Goal: Information Seeking & Learning: Check status

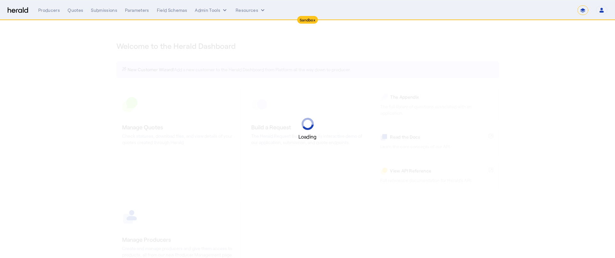
select select "*******"
select select "pfm_2v8p_herald_api"
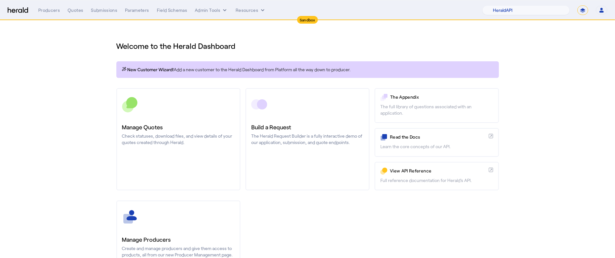
click at [583, 10] on select "**********" at bounding box center [582, 10] width 11 height 10
select select "**********"
click at [578, 5] on select "**********" at bounding box center [582, 10] width 11 height 10
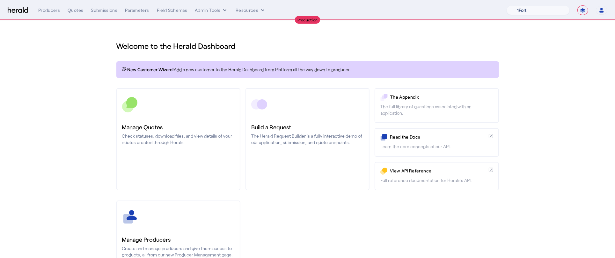
click at [529, 9] on select "1Fort Affinity Risk Billy BindHQ Bunker CRC Campus Coverage Citadel Fifthwall F…" at bounding box center [538, 10] width 63 height 10
select select "pfm_8e7n_1fort"
click at [507, 5] on select "1Fort Affinity Risk Billy BindHQ Bunker CRC Campus Coverage Citadel Fifthwall F…" at bounding box center [538, 10] width 63 height 10
click at [48, 90] on div "You are now impersonating the 1Fort platform." at bounding box center [307, 129] width 615 height 258
click at [70, 10] on div "You are now impersonating the 1Fort platform." at bounding box center [307, 129] width 615 height 258
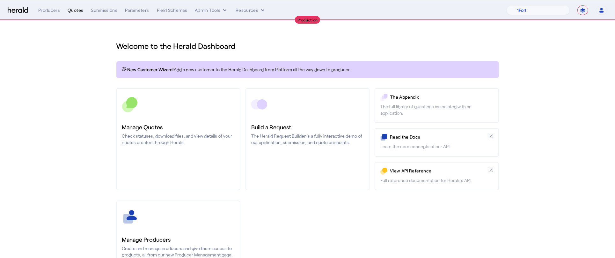
click at [79, 10] on div "Quotes" at bounding box center [76, 10] width 16 height 6
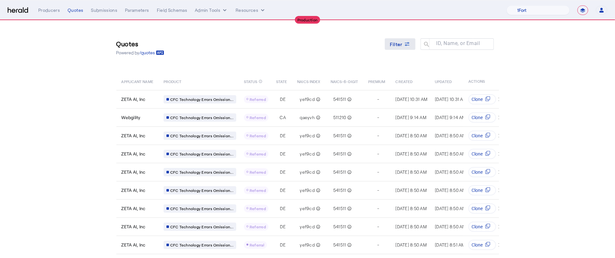
click at [408, 44] on icon at bounding box center [407, 44] width 6 height 6
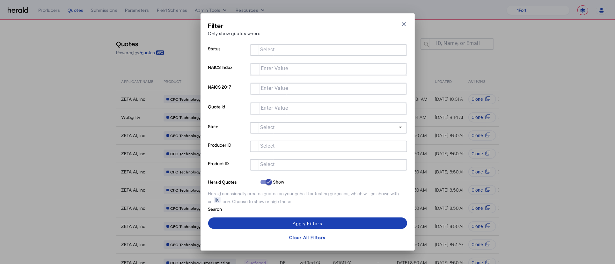
click at [271, 165] on mat-label "Select" at bounding box center [267, 165] width 15 height 6
click at [271, 165] on input "Select" at bounding box center [327, 164] width 144 height 8
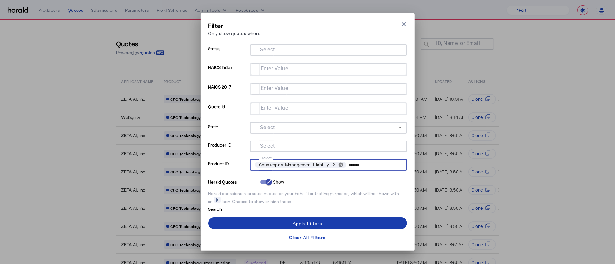
type input "*******"
click at [320, 225] on div "Apply Filters" at bounding box center [308, 223] width 30 height 7
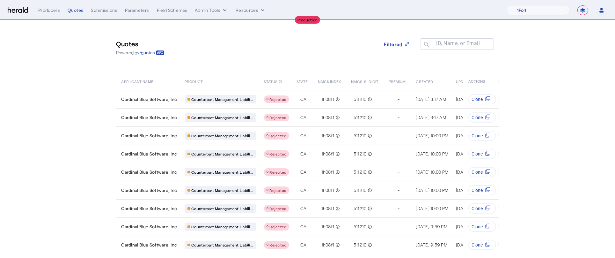
click at [103, 133] on section "Quotes Powered by /quotes Filtered ID, Name, or Email search APPLICANT NAME PRO…" at bounding box center [307, 155] width 615 height 270
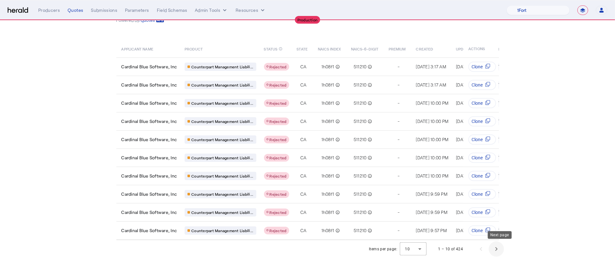
click at [497, 246] on span "Next page" at bounding box center [496, 248] width 15 height 15
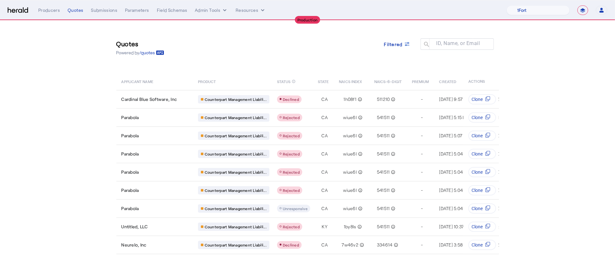
scroll to position [0, 6]
click at [456, 45] on mat-label "ID, Name, or Email" at bounding box center [459, 43] width 44 height 6
click at [456, 45] on input "ID, Name, or Email" at bounding box center [459, 44] width 57 height 8
click at [405, 47] on icon at bounding box center [407, 44] width 6 height 6
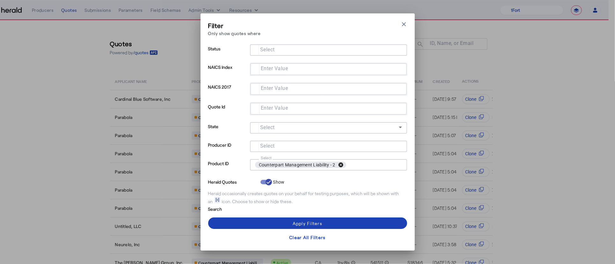
click at [341, 164] on button "cancel" at bounding box center [340, 165] width 11 height 6
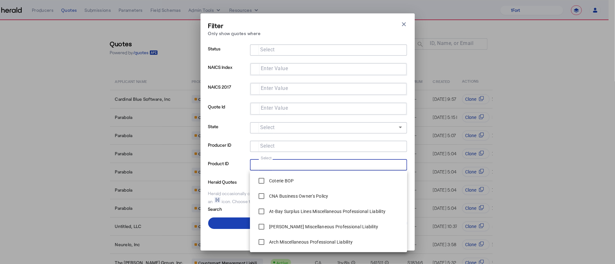
click at [267, 110] on mat-label "Enter Value" at bounding box center [274, 108] width 27 height 6
click at [267, 110] on input "Enter Value" at bounding box center [327, 108] width 143 height 8
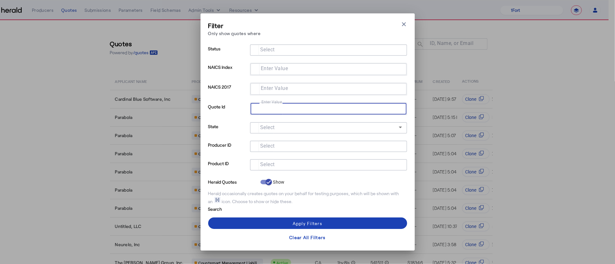
paste input "**********"
type input "**********"
click at [351, 117] on mat-form-field "Enter Value" at bounding box center [328, 112] width 157 height 20
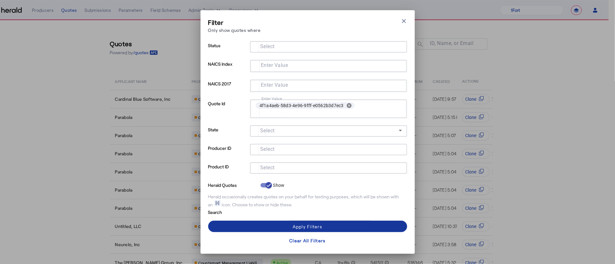
click at [331, 224] on span at bounding box center [307, 226] width 199 height 15
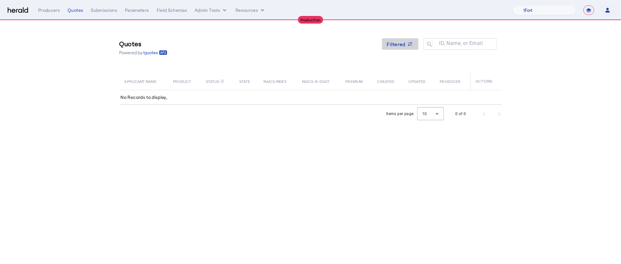
click at [413, 43] on icon at bounding box center [410, 44] width 6 height 6
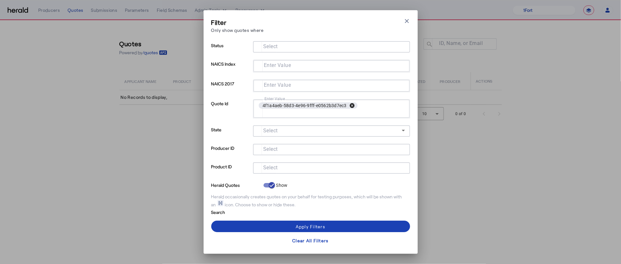
click at [353, 105] on button "cancel" at bounding box center [352, 106] width 11 height 6
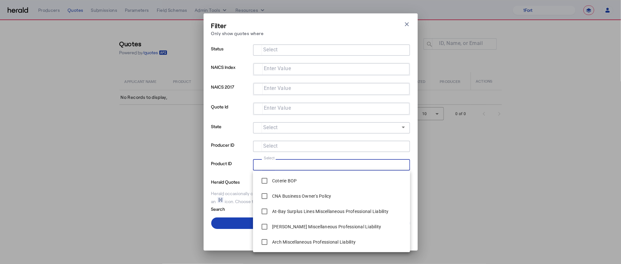
click at [305, 162] on input "Select" at bounding box center [330, 164] width 144 height 8
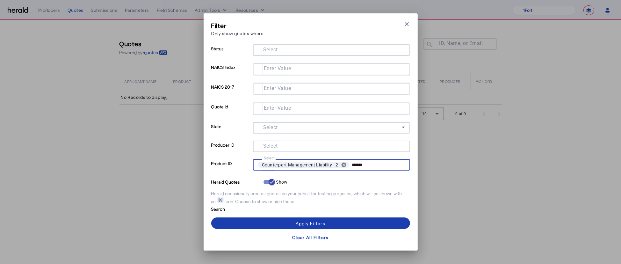
type input "*******"
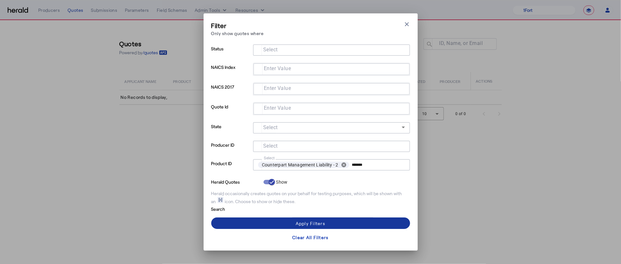
click at [326, 224] on span at bounding box center [310, 223] width 199 height 15
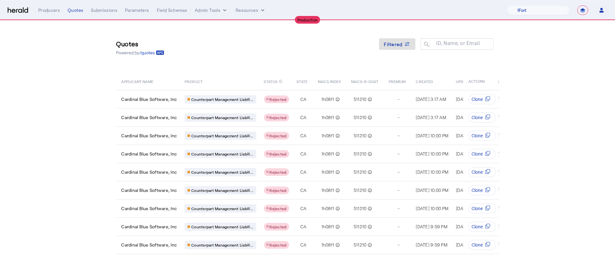
scroll to position [38, 0]
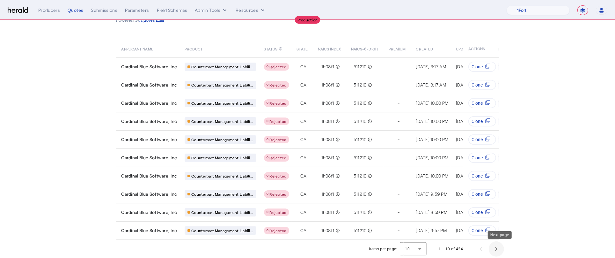
click at [500, 248] on span "Next page" at bounding box center [496, 248] width 15 height 15
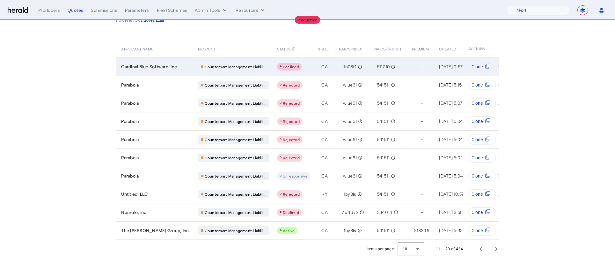
click at [177, 63] on span "Cardinal Blue Software, Inc" at bounding box center [149, 66] width 56 height 6
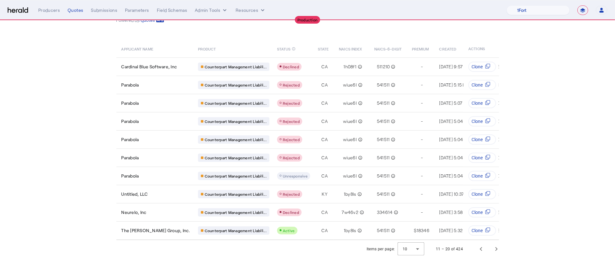
scroll to position [0, 0]
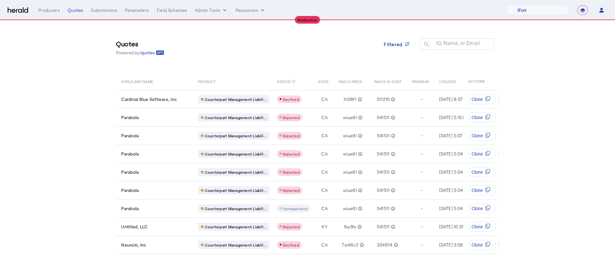
click at [404, 33] on div "Quotes Powered by /quotes Filtered ID, Name, or Email search" at bounding box center [307, 47] width 383 height 29
click at [403, 43] on span "Filtered" at bounding box center [393, 44] width 18 height 7
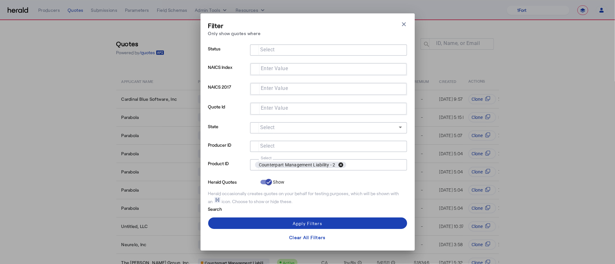
click at [343, 164] on button "cancel" at bounding box center [340, 165] width 11 height 6
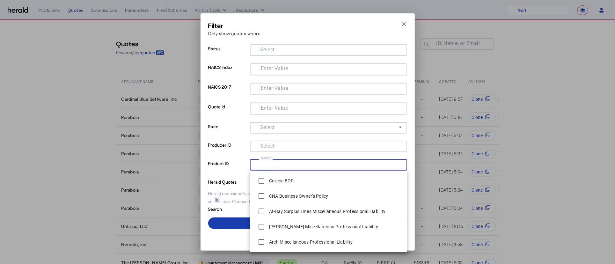
click at [234, 224] on span at bounding box center [307, 223] width 199 height 15
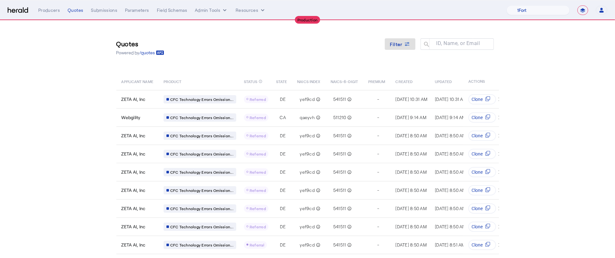
scroll to position [38, 0]
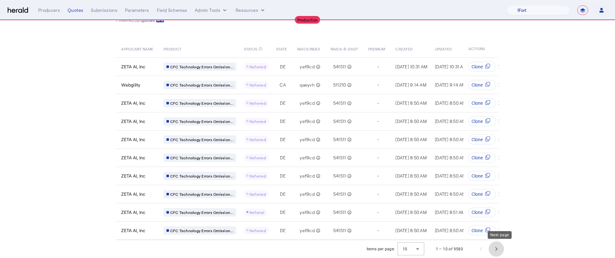
click at [496, 250] on span "Next page" at bounding box center [496, 248] width 15 height 15
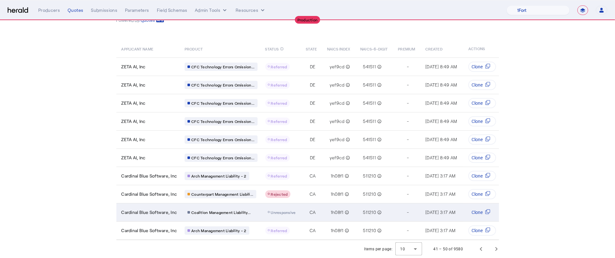
click at [322, 205] on td "CA" at bounding box center [311, 212] width 21 height 18
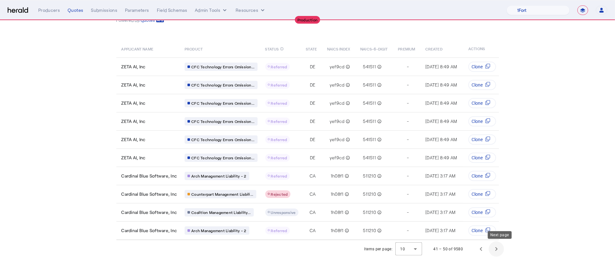
click at [499, 246] on span "Next page" at bounding box center [496, 248] width 15 height 15
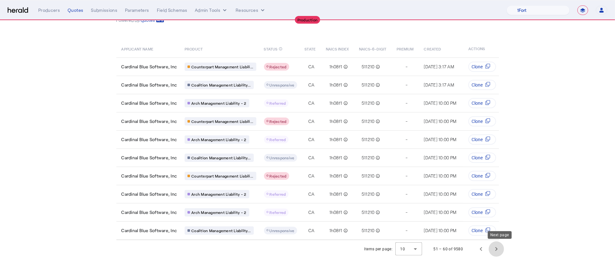
click at [502, 243] on span "Next page" at bounding box center [496, 248] width 15 height 15
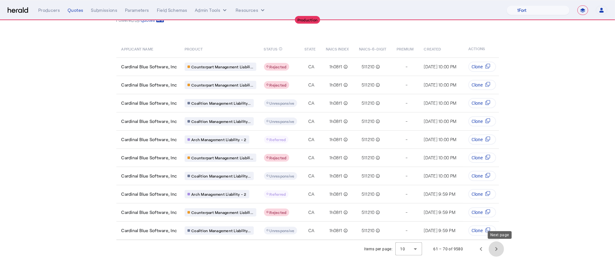
click at [502, 243] on span "Next page" at bounding box center [496, 248] width 15 height 15
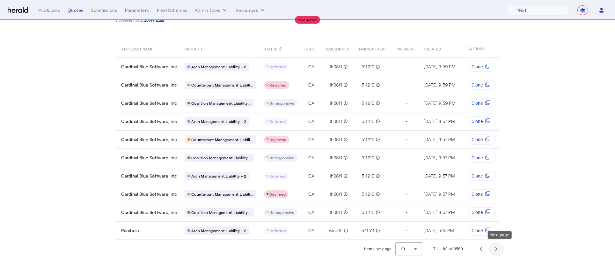
click at [502, 243] on span "Next page" at bounding box center [496, 248] width 15 height 15
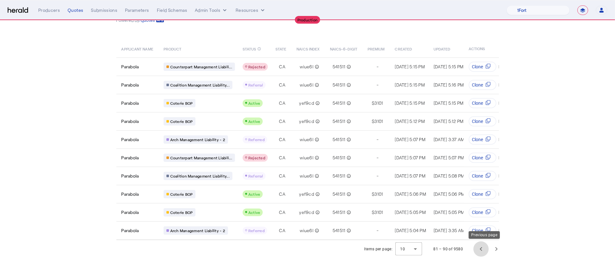
click at [486, 245] on span "Previous page" at bounding box center [481, 248] width 15 height 15
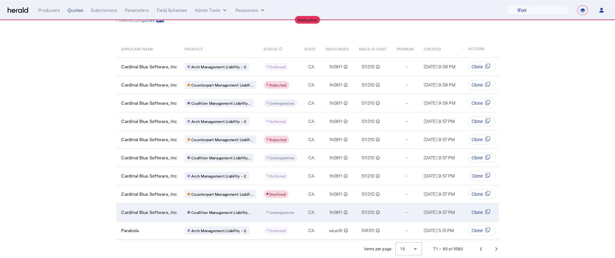
click at [318, 209] on div "CA" at bounding box center [311, 212] width 13 height 6
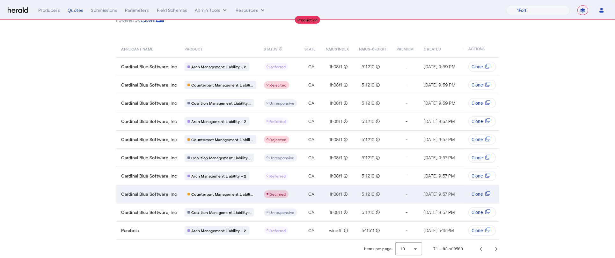
click at [312, 191] on span "CA" at bounding box center [311, 194] width 6 height 6
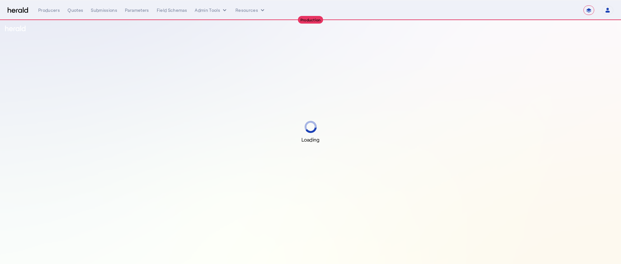
select select "**********"
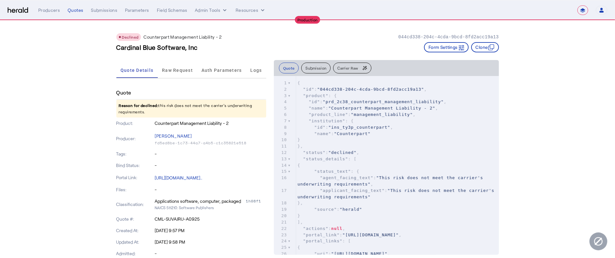
click at [320, 68] on button "Submission" at bounding box center [315, 67] width 29 height 11
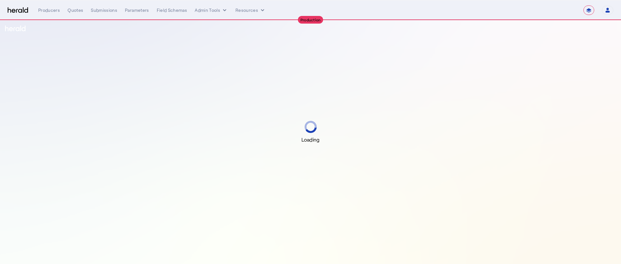
select select "**********"
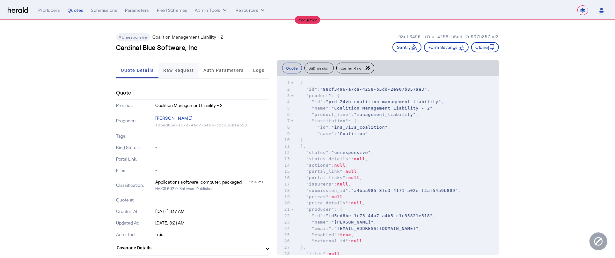
click at [183, 70] on span "Raw Request" at bounding box center [178, 70] width 31 height 4
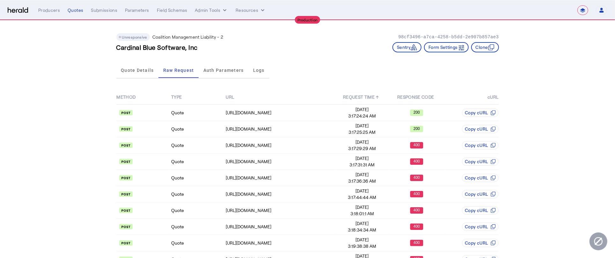
scroll to position [15, 0]
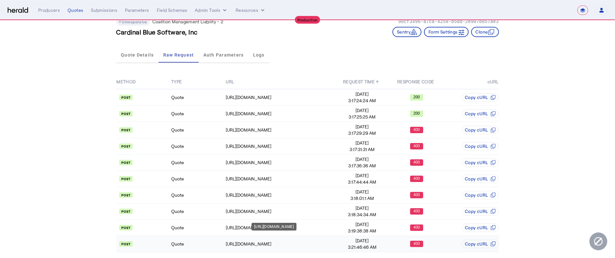
click at [316, 240] on div "https://distribution-api.coalitioninc.com/v2/submissions/8a62ed79-7cca-4588-b26…" at bounding box center [280, 243] width 109 height 6
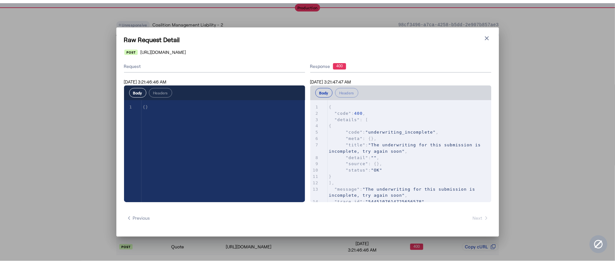
scroll to position [0, 0]
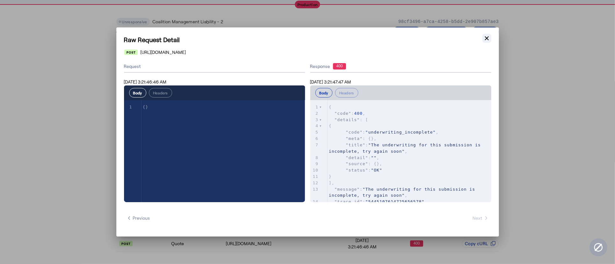
click at [489, 40] on icon "button" at bounding box center [487, 38] width 6 height 6
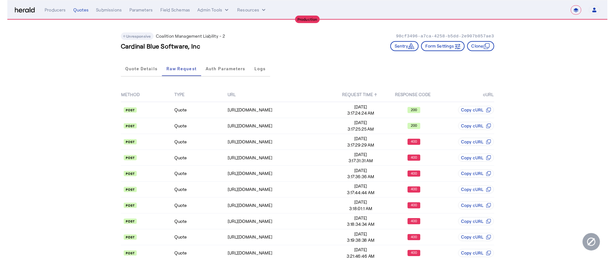
scroll to position [15, 0]
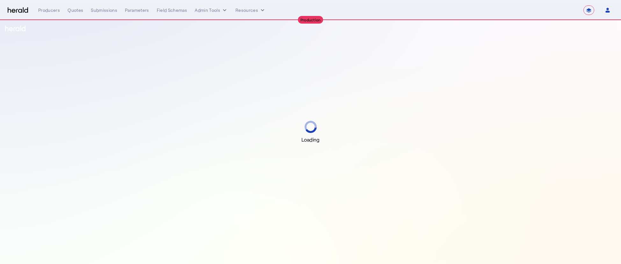
select select "**********"
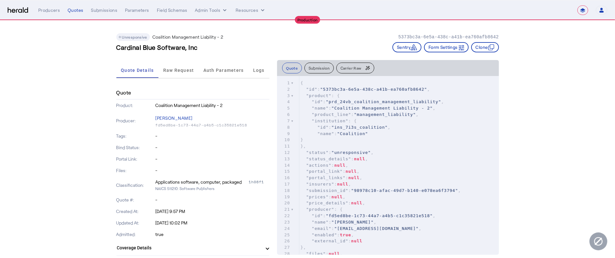
click at [326, 68] on button "Submission" at bounding box center [319, 67] width 29 height 11
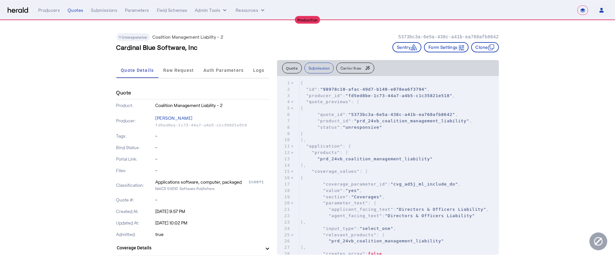
click at [297, 67] on button "Quote" at bounding box center [292, 67] width 20 height 11
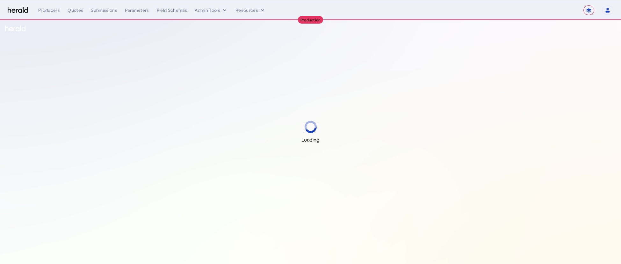
select select "**********"
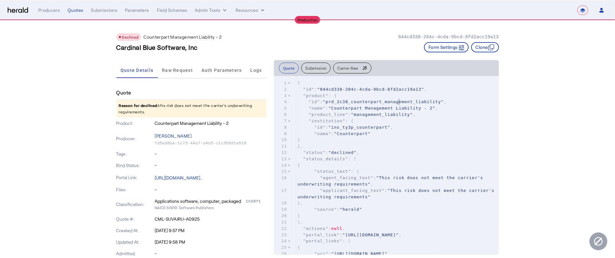
click at [398, 100] on span ""prd_2c38_counterpart_management_liability"" at bounding box center [383, 101] width 121 height 5
click at [312, 69] on button "Submission" at bounding box center [315, 67] width 29 height 11
